Goal: Transaction & Acquisition: Book appointment/travel/reservation

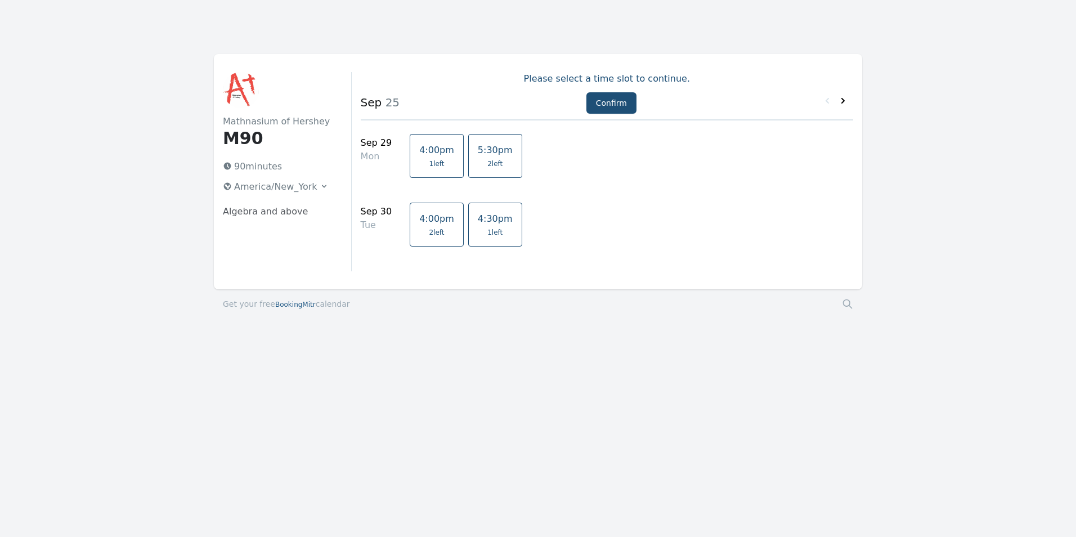
click at [842, 102] on icon at bounding box center [842, 100] width 11 height 11
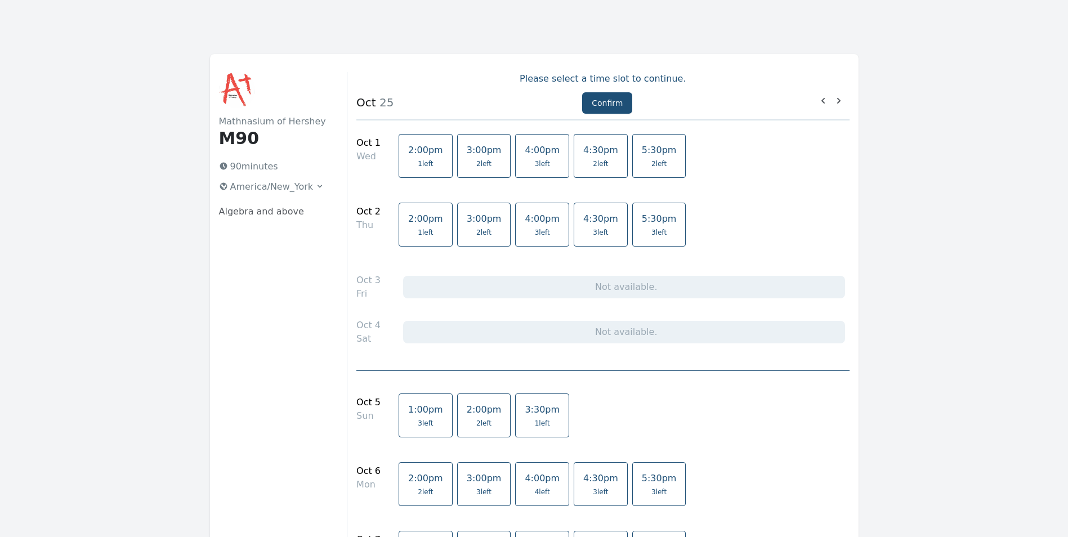
click at [409, 237] on link "2:00pm 1 left" at bounding box center [425, 225] width 54 height 44
click at [608, 106] on button "Confirm" at bounding box center [607, 102] width 50 height 21
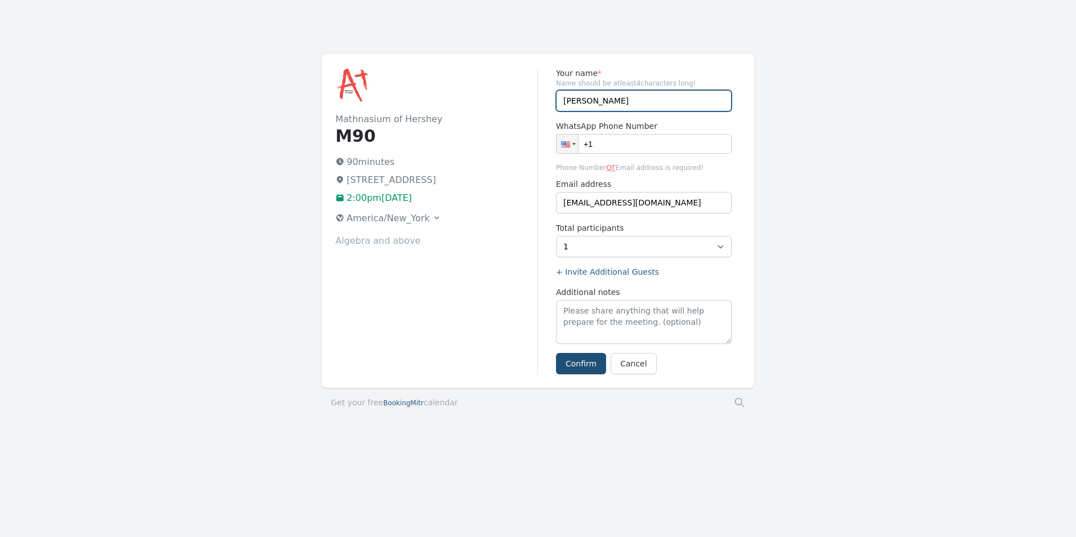
drag, startPoint x: 597, startPoint y: 102, endPoint x: 492, endPoint y: 122, distance: 106.4
click at [492, 122] on div "Mathnasium of Hershey M90 90 minutes [STREET_ADDRESS] 2:00pm[DATE] [GEOGRAPHIC_…" at bounding box center [538, 221] width 432 height 334
type input "NEFELI PAYATAKES"
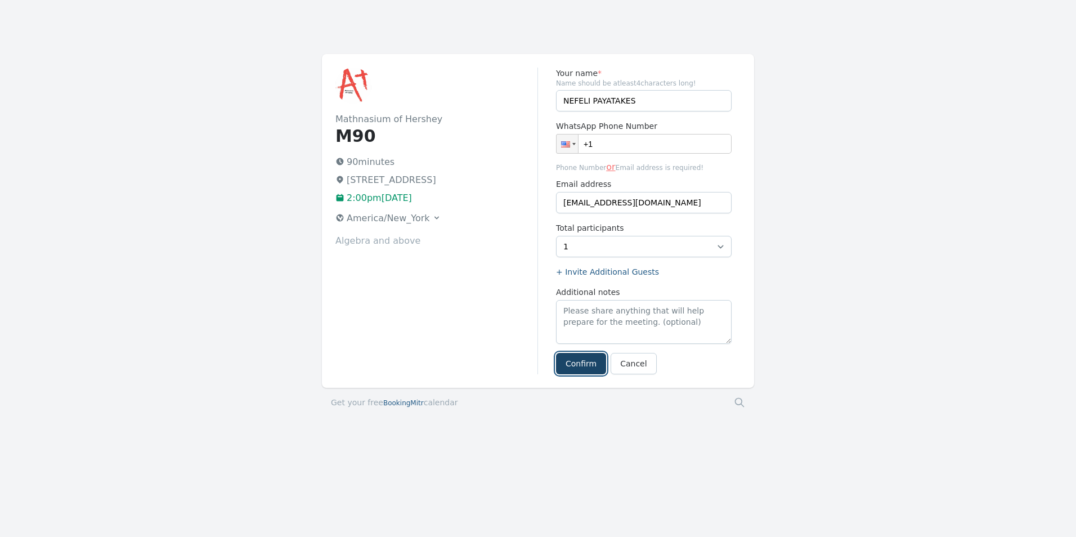
click at [575, 367] on button "Confirm" at bounding box center [581, 363] width 50 height 21
